Goal: Task Accomplishment & Management: Complete application form

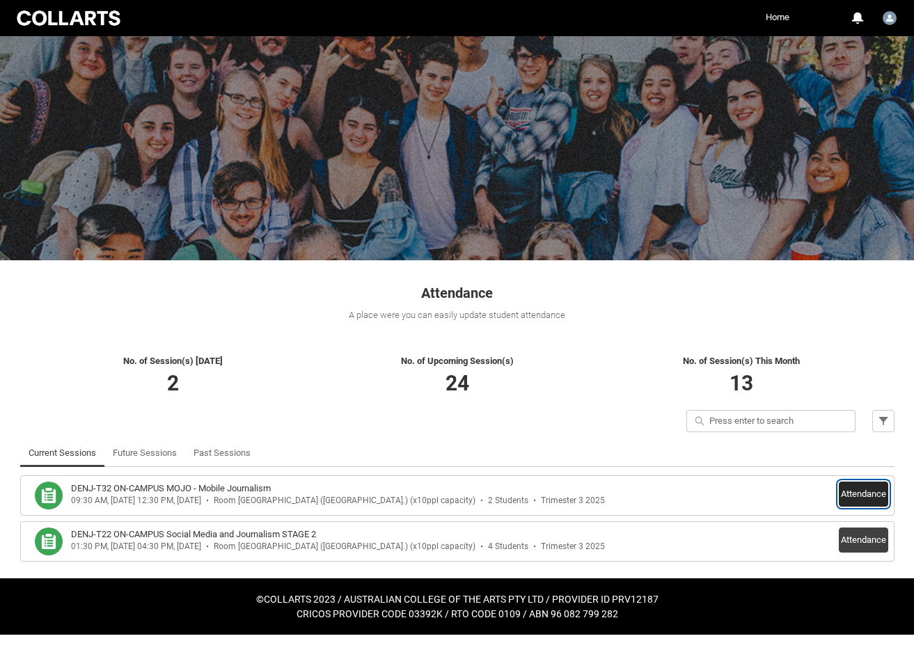
click at [856, 491] on button "Attendance" at bounding box center [863, 494] width 49 height 25
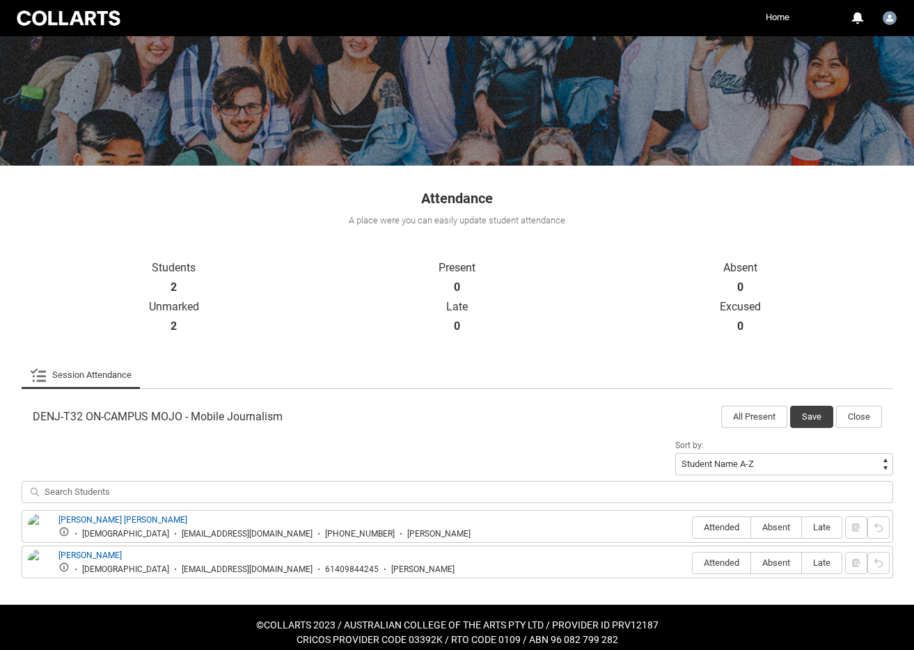
scroll to position [106, 0]
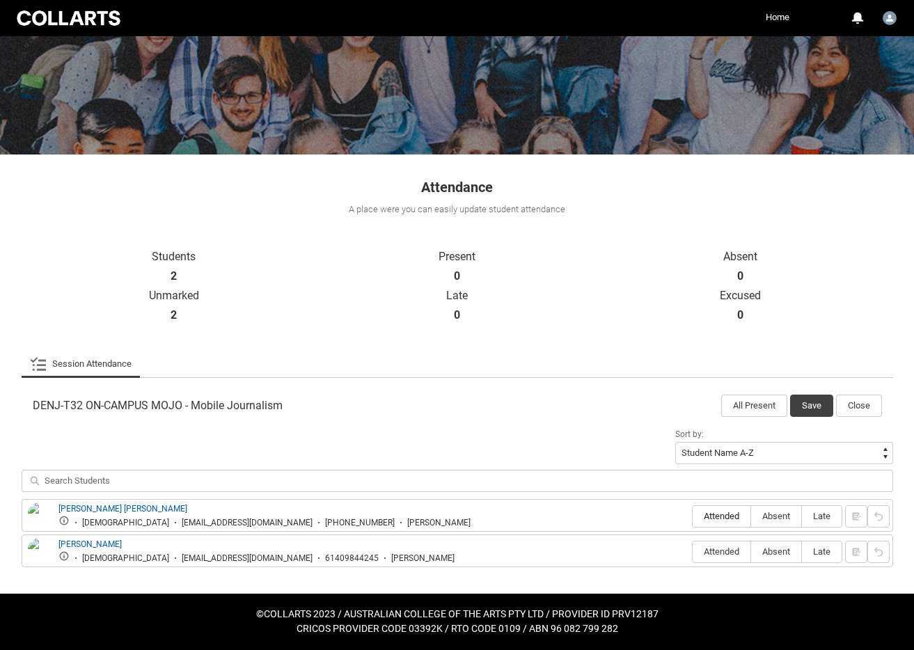
click at [733, 514] on span "Attended" at bounding box center [722, 516] width 58 height 10
click at [693, 516] on input "Attended" at bounding box center [692, 516] width 1 height 1
type lightning-radio-group "Attended"
radio input "true"
click at [720, 556] on span "Attended" at bounding box center [722, 551] width 58 height 10
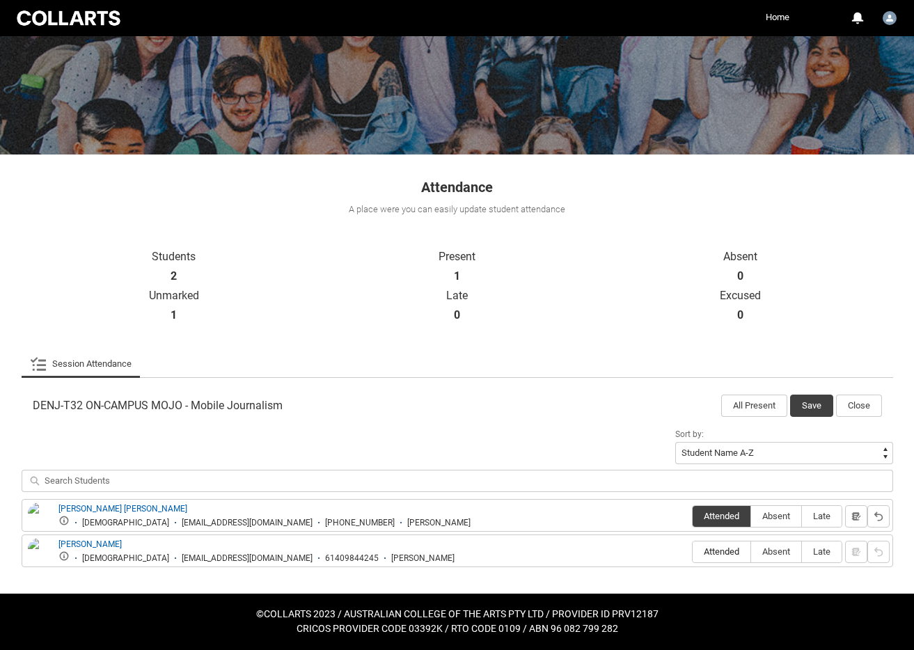
click at [693, 552] on input "Attended" at bounding box center [692, 551] width 1 height 1
type lightning-radio-group "Attended"
radio input "true"
click at [814, 399] on button "Save" at bounding box center [811, 406] width 43 height 22
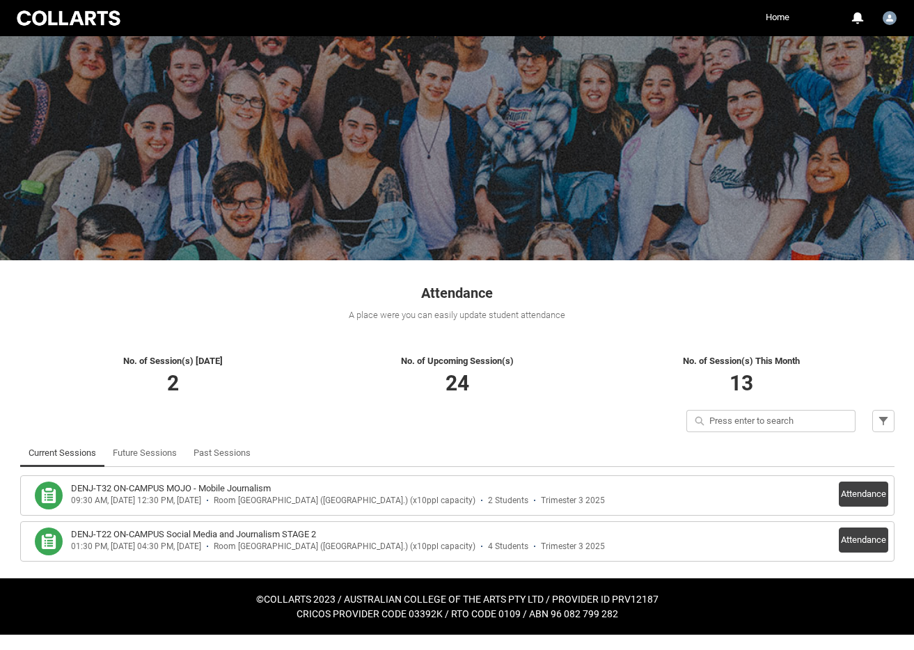
scroll to position [0, 0]
